Goal: Task Accomplishment & Management: Complete application form

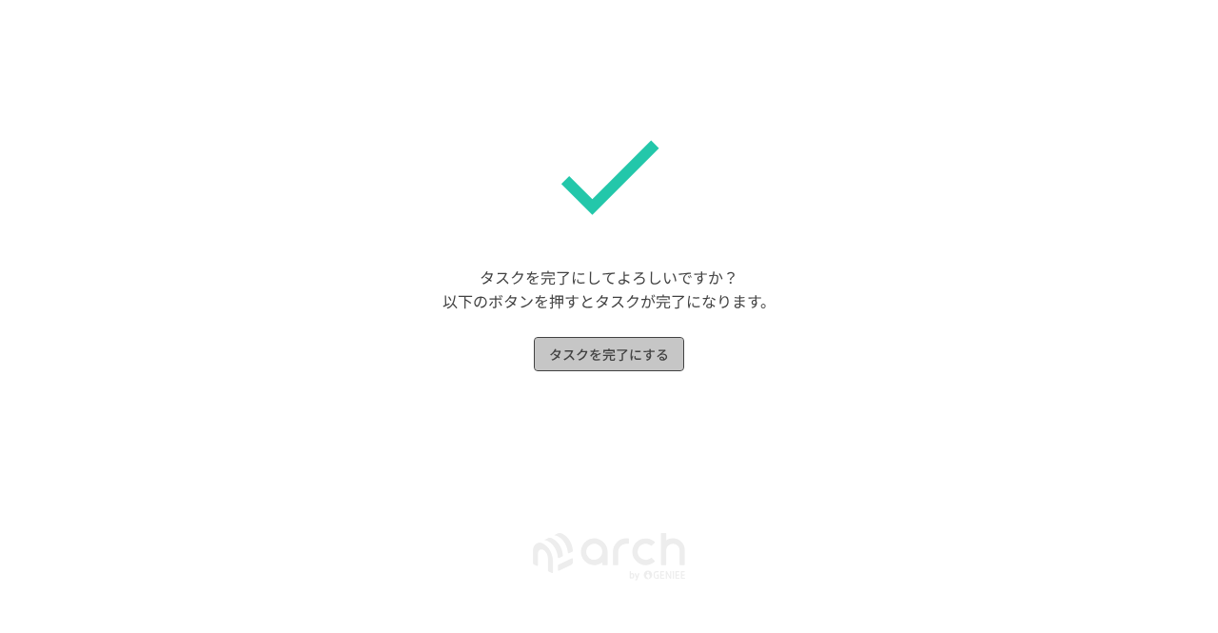
click at [628, 347] on button "タスクを完了にする" at bounding box center [609, 354] width 150 height 35
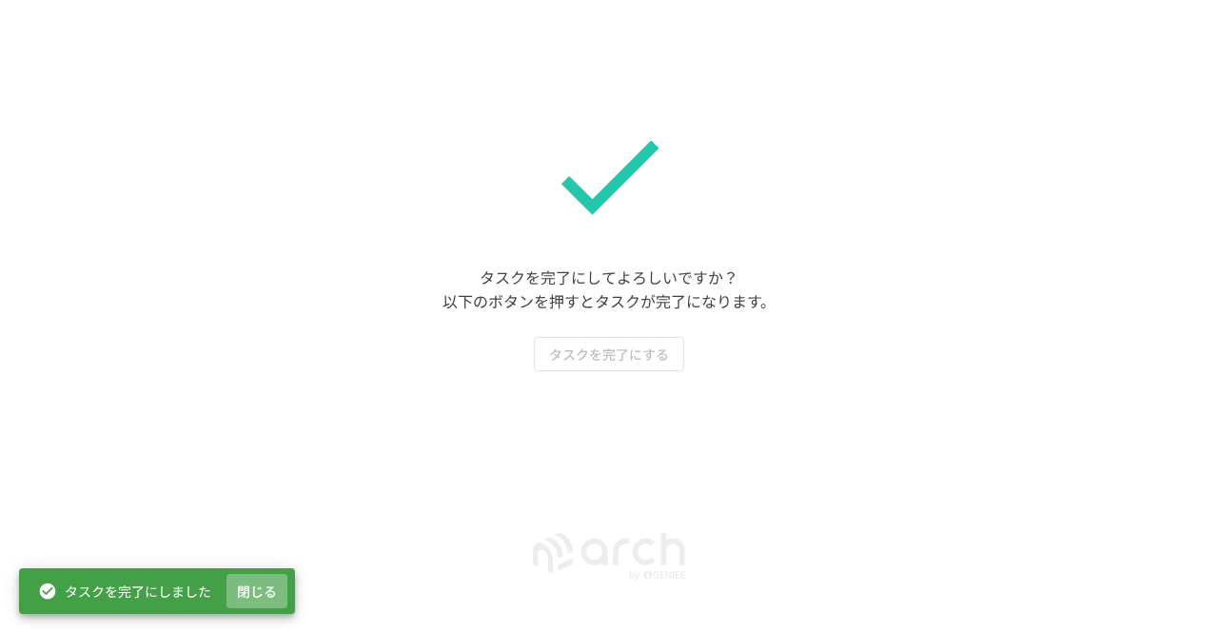
click at [253, 576] on button "閉じる" at bounding box center [256, 591] width 61 height 35
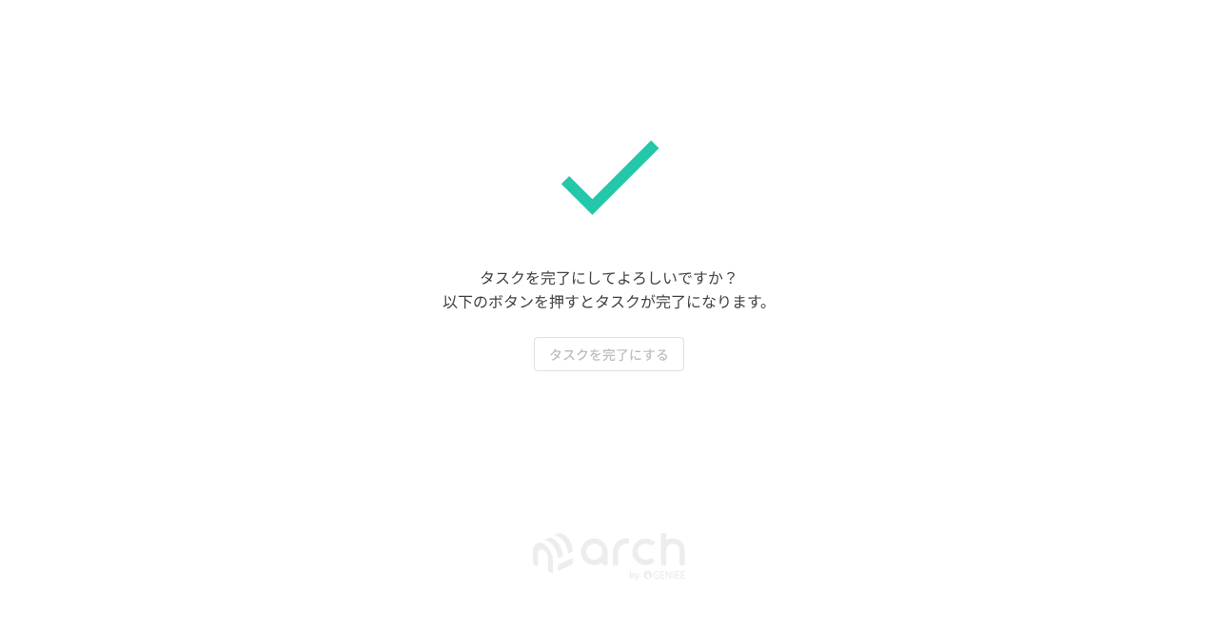
click at [623, 205] on icon at bounding box center [608, 175] width 133 height 133
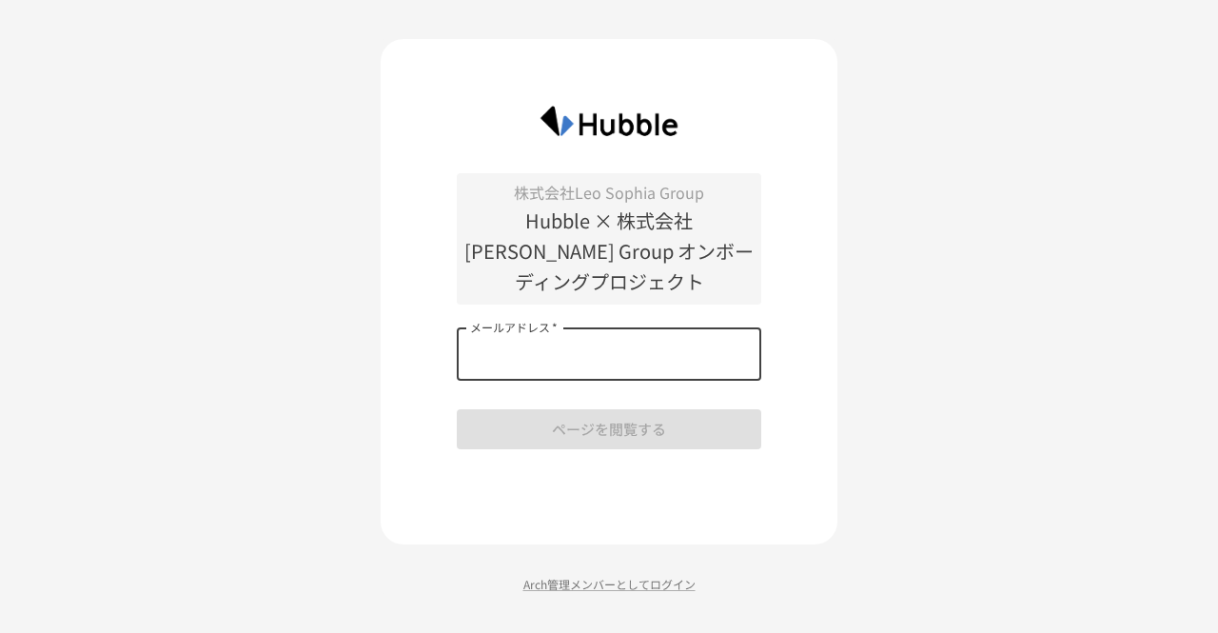
click at [584, 348] on input "メールアドレス   *" at bounding box center [609, 353] width 305 height 53
type input "**********"
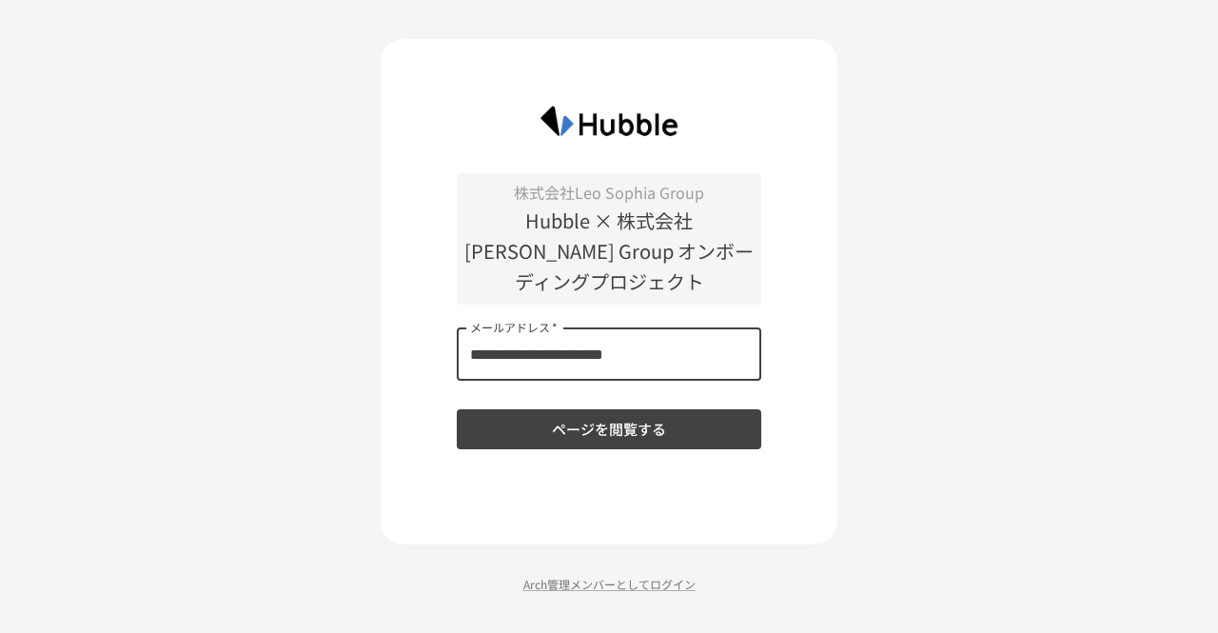
click at [604, 433] on button "ページを閲覧する" at bounding box center [609, 429] width 305 height 40
